Goal: Task Accomplishment & Management: Complete application form

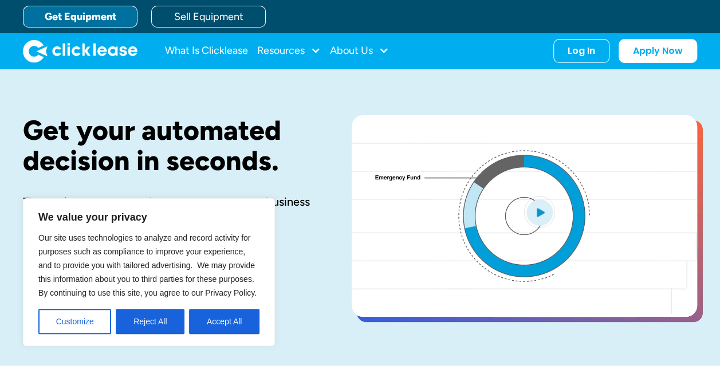
click at [225, 320] on button "Accept All" at bounding box center [224, 321] width 70 height 25
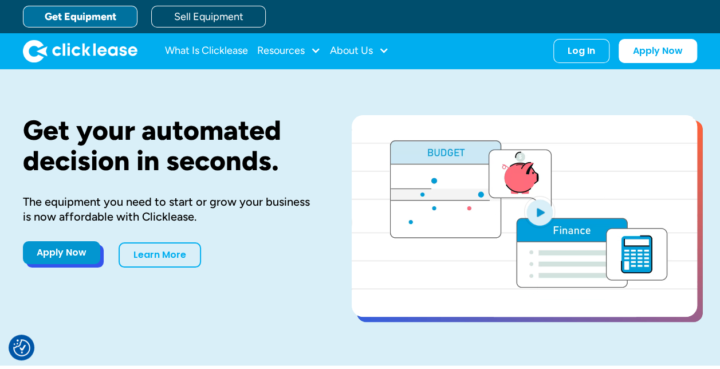
click at [85, 250] on link "Apply Now" at bounding box center [61, 252] width 77 height 23
